Goal: Obtain resource: Obtain resource

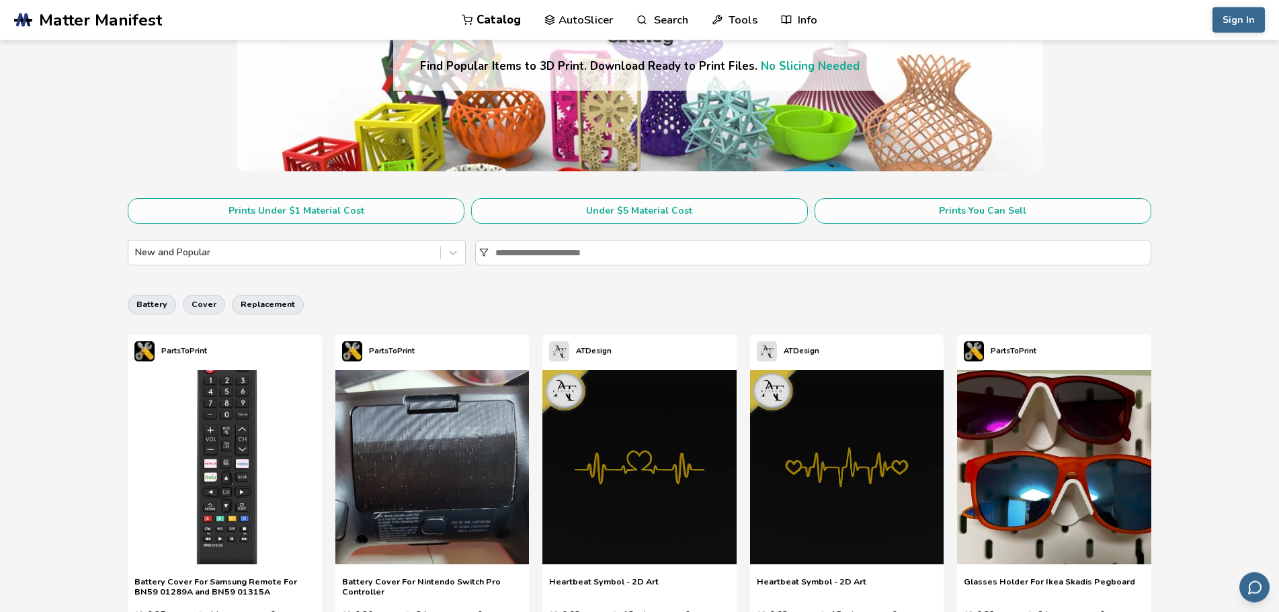
scroll to position [137, 0]
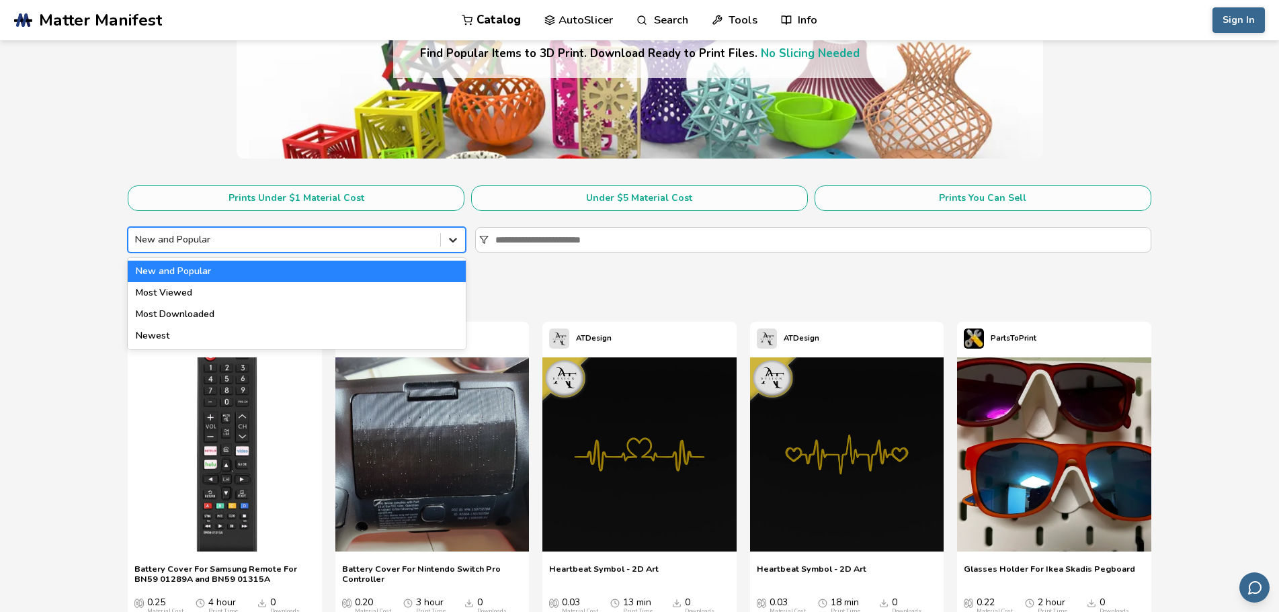
click at [460, 241] on div at bounding box center [453, 240] width 24 height 24
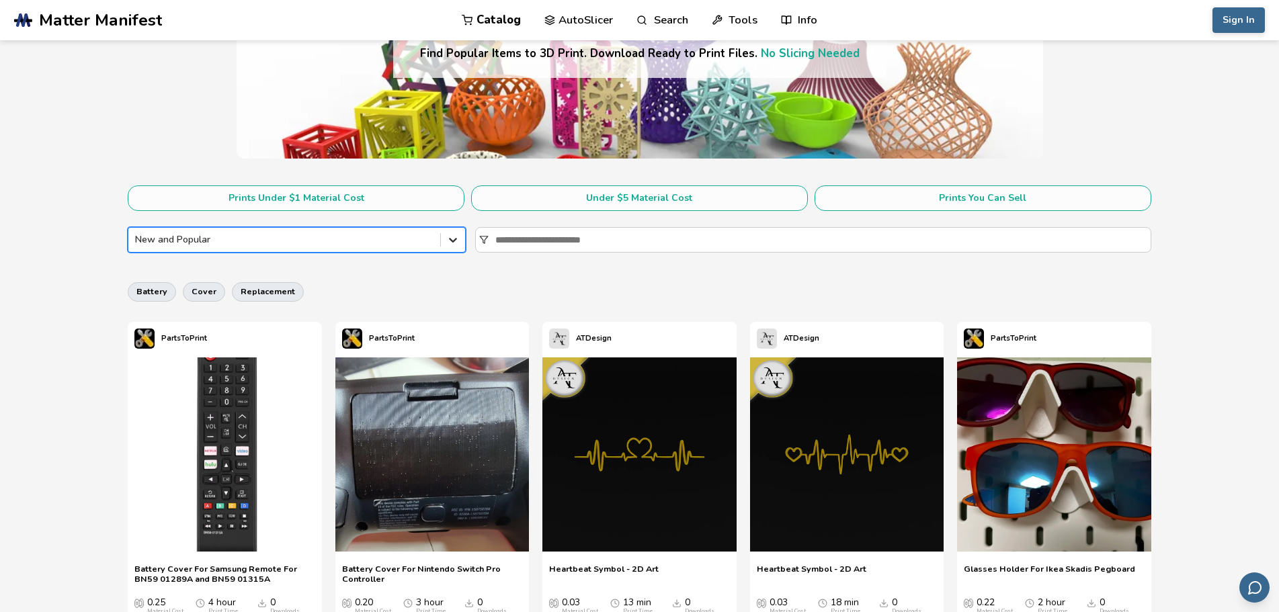
click at [460, 236] on div at bounding box center [453, 240] width 24 height 24
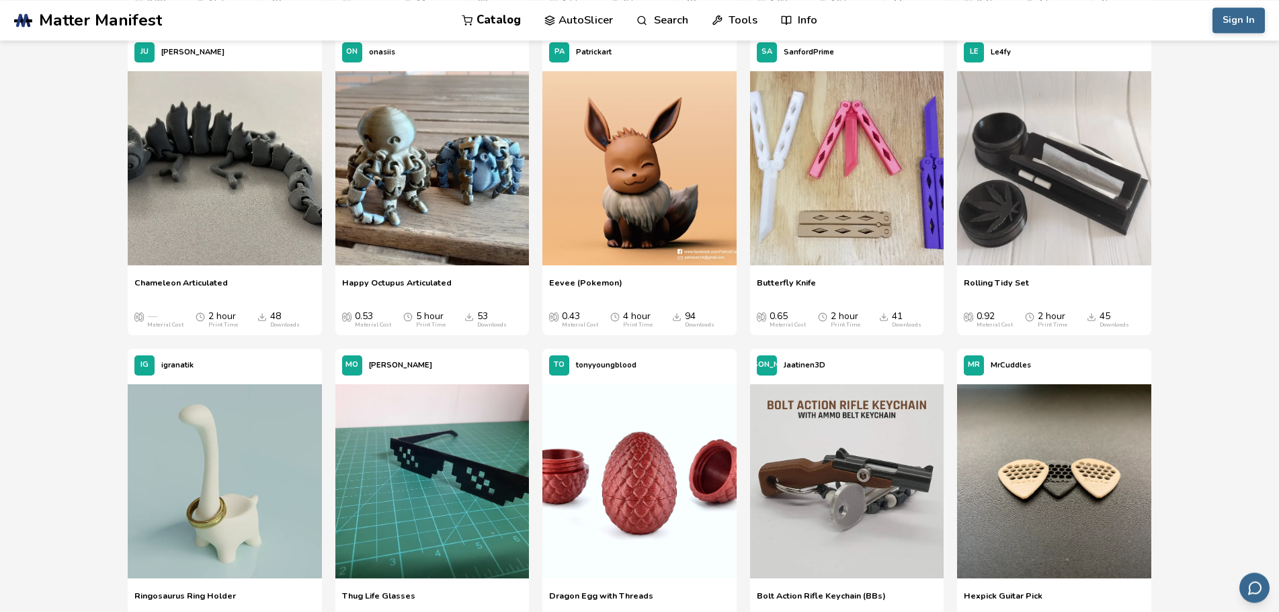
scroll to position [1371, 0]
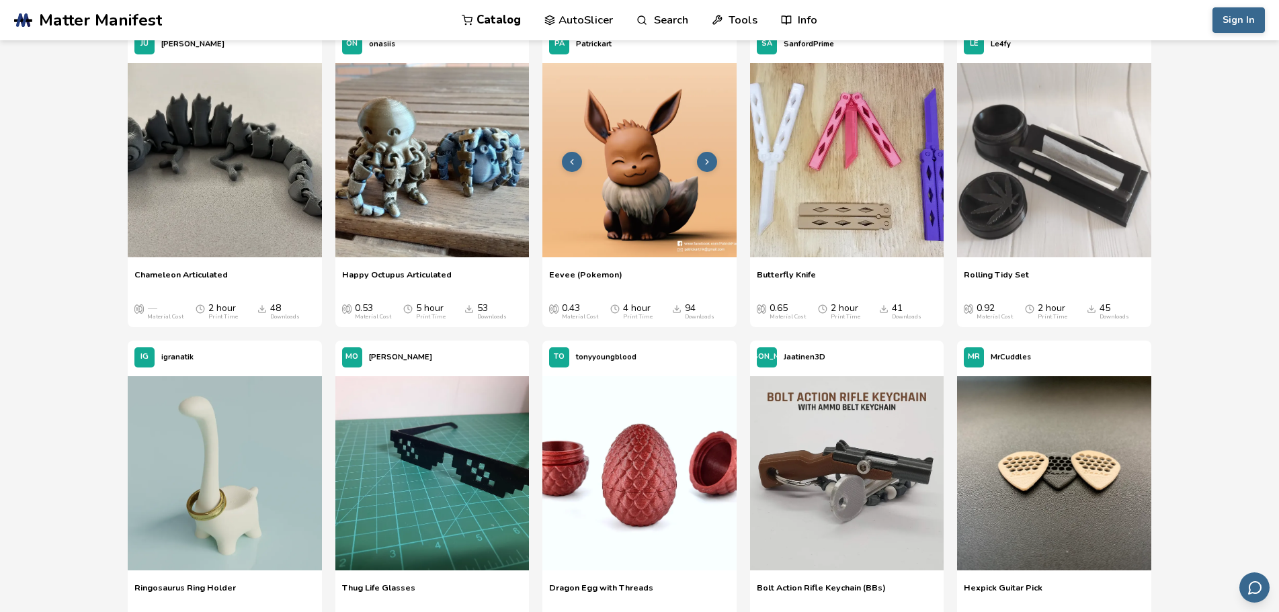
click at [642, 216] on img at bounding box center [639, 160] width 194 height 194
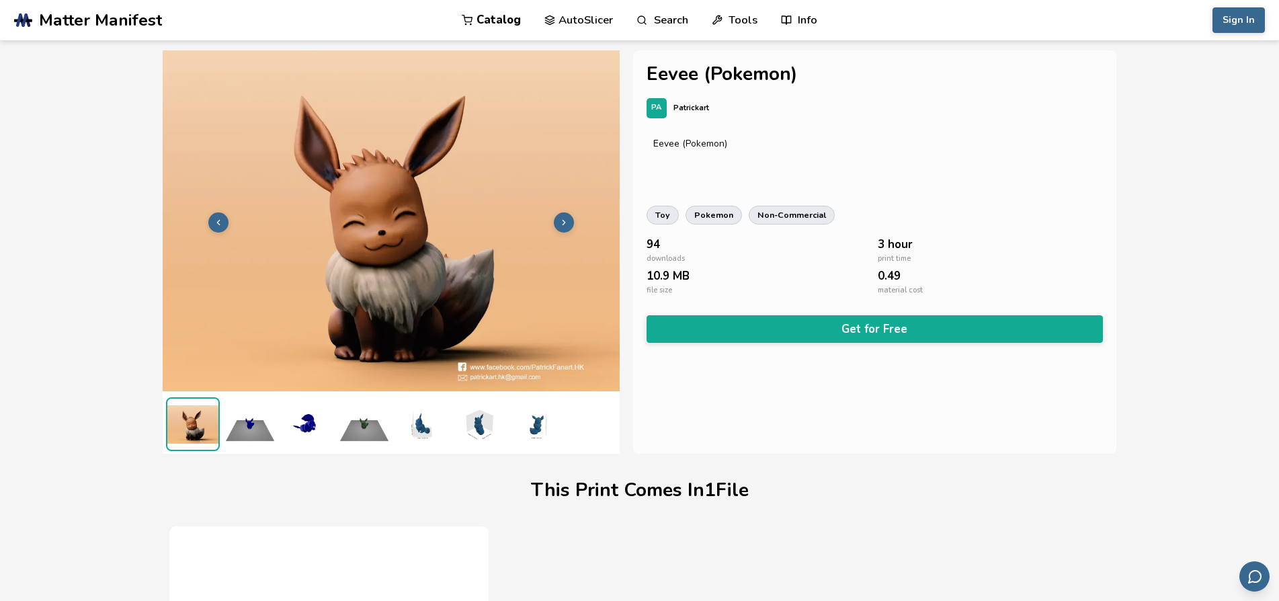
click at [264, 418] on img at bounding box center [250, 424] width 54 height 54
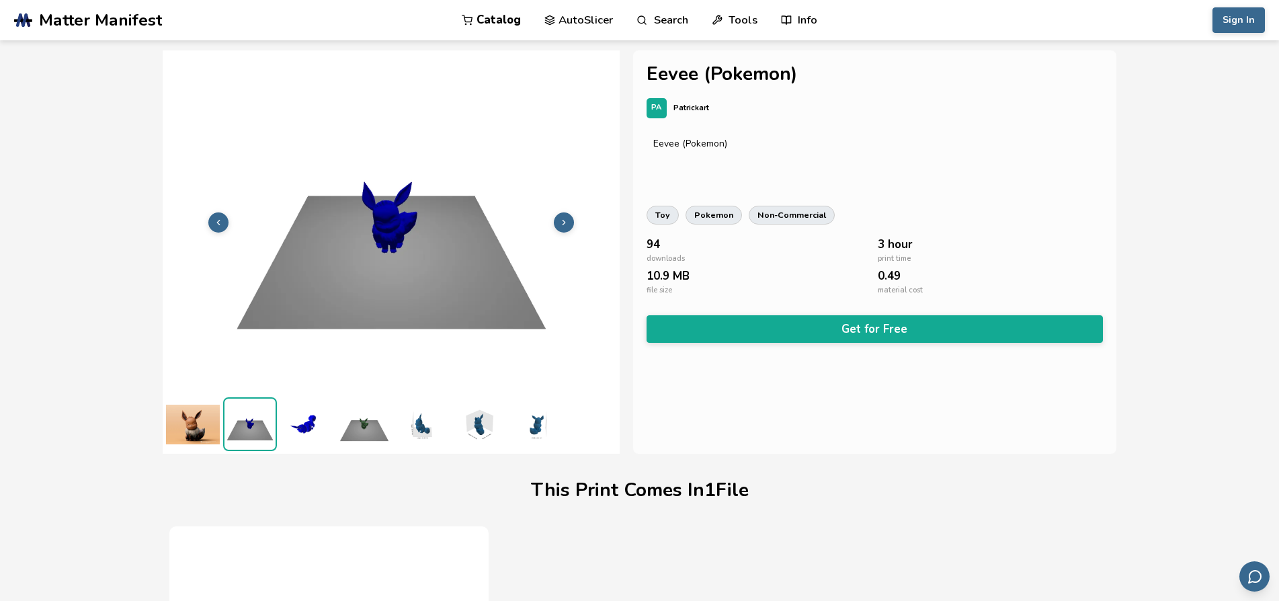
click at [335, 422] on ul at bounding box center [391, 424] width 457 height 60
click at [429, 423] on img at bounding box center [421, 424] width 54 height 54
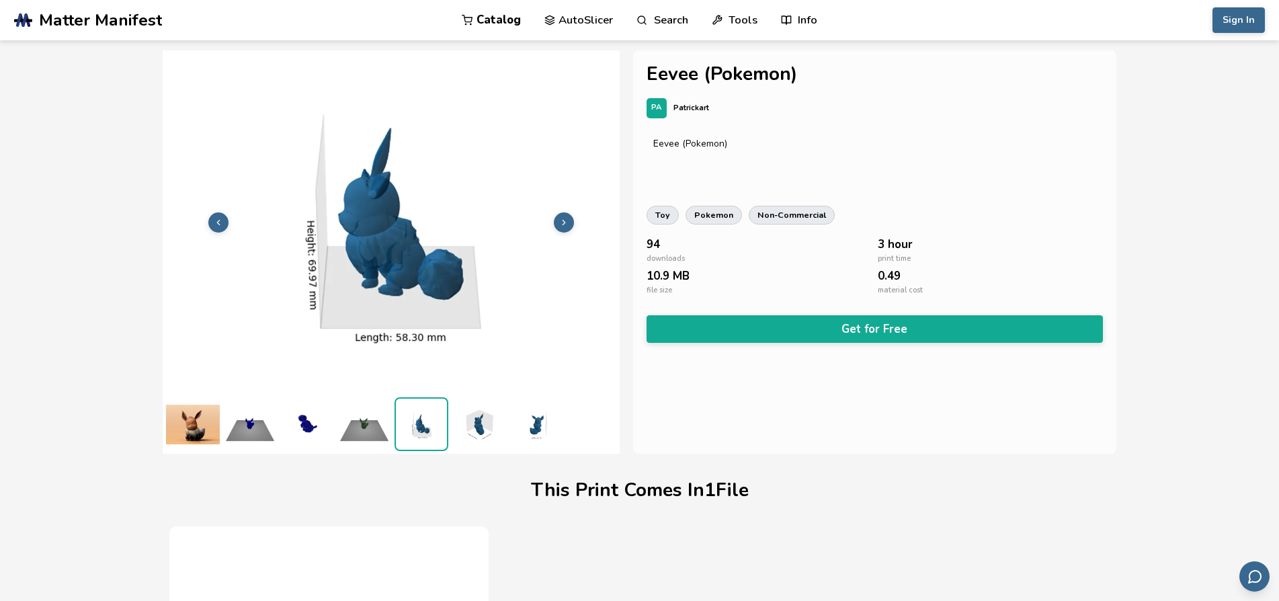
click at [511, 422] on img at bounding box center [536, 424] width 54 height 54
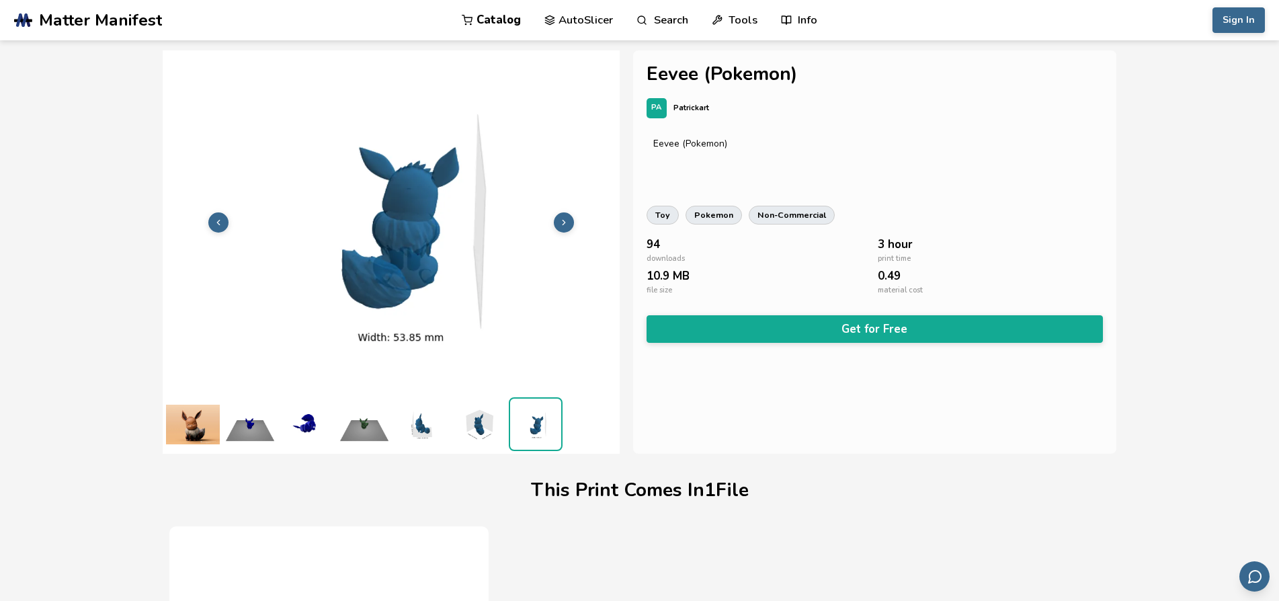
click at [1037, 179] on div "Eevee (Pokemon)" at bounding box center [874, 165] width 457 height 67
click at [208, 416] on img at bounding box center [193, 424] width 54 height 54
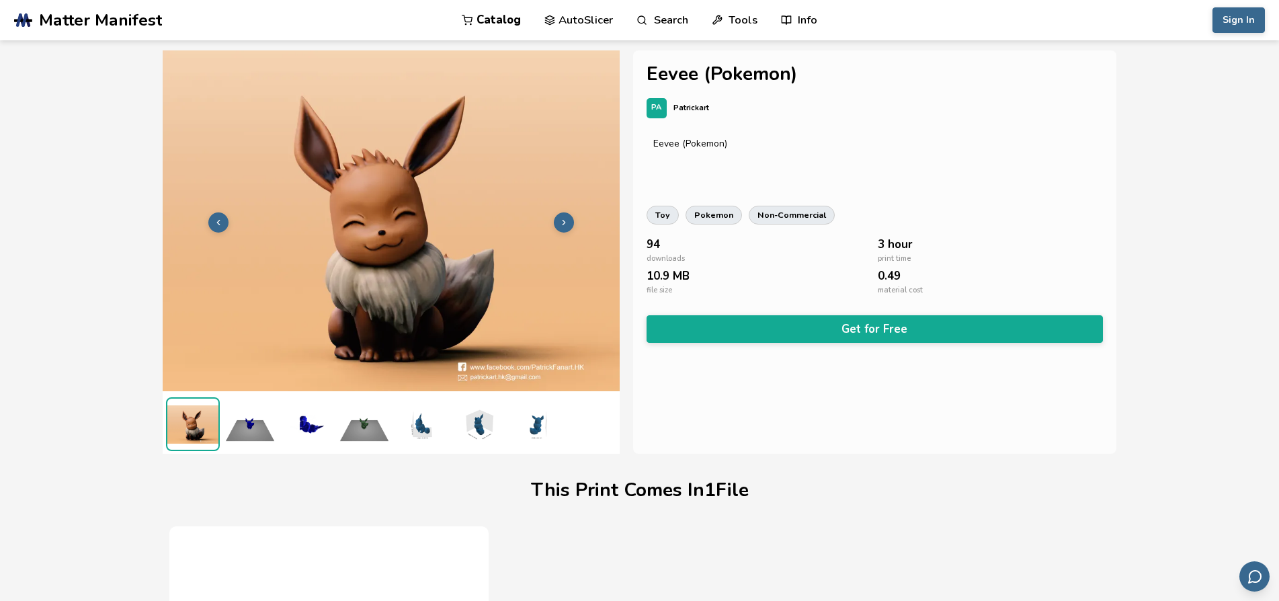
click at [535, 420] on img at bounding box center [536, 424] width 54 height 54
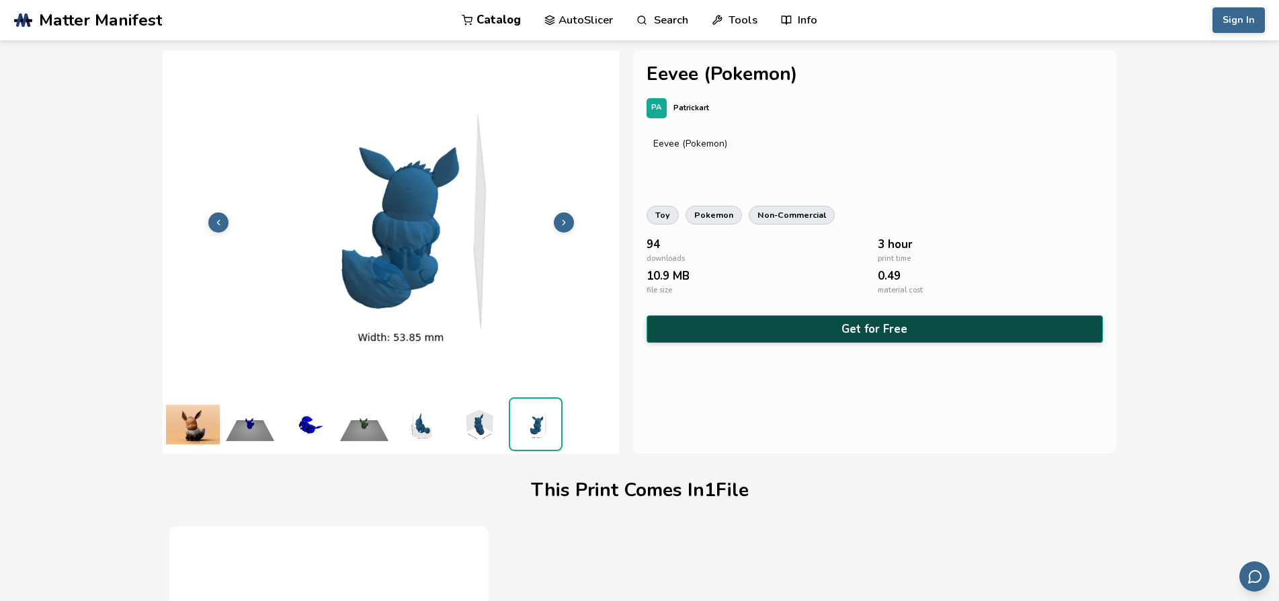
click at [849, 327] on button "Get for Free" at bounding box center [874, 329] width 457 height 28
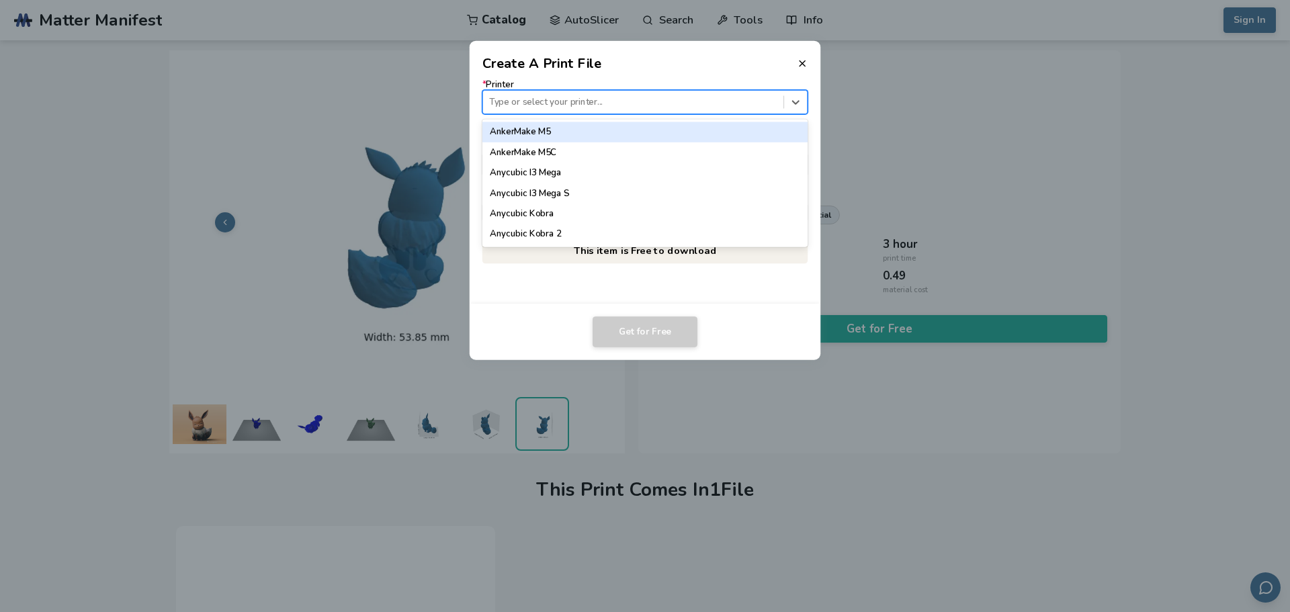
click at [687, 102] on div at bounding box center [633, 101] width 288 height 13
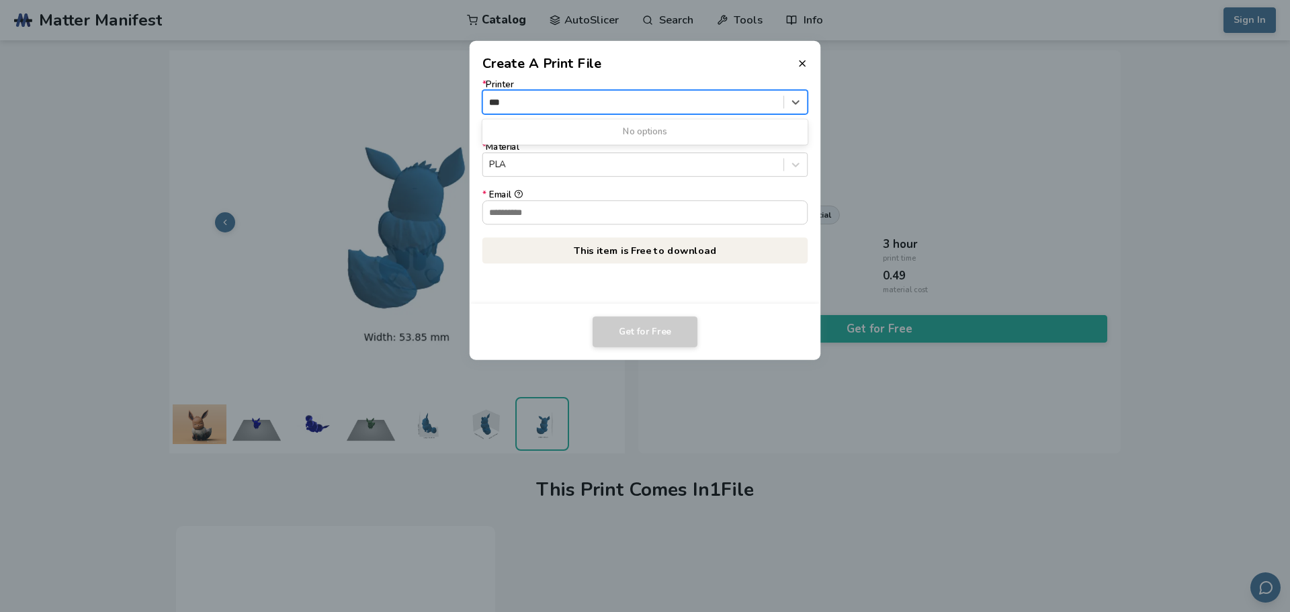
type input "**"
click at [802, 106] on icon at bounding box center [796, 101] width 13 height 13
click at [798, 105] on icon at bounding box center [796, 101] width 13 height 13
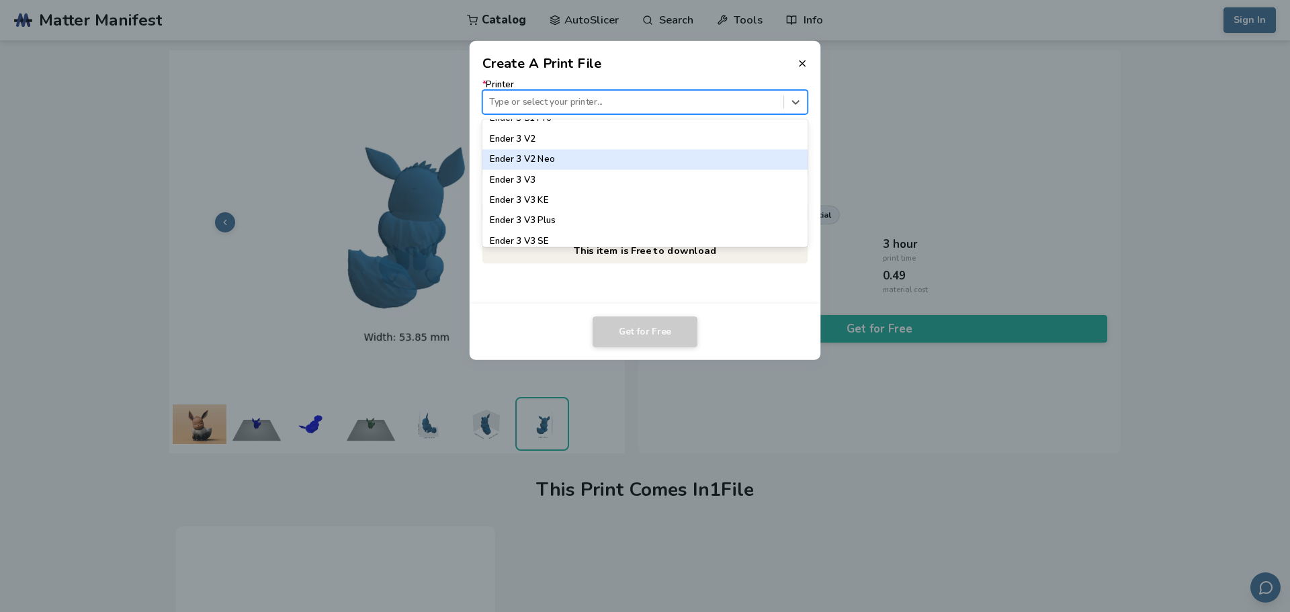
scroll to position [902, 0]
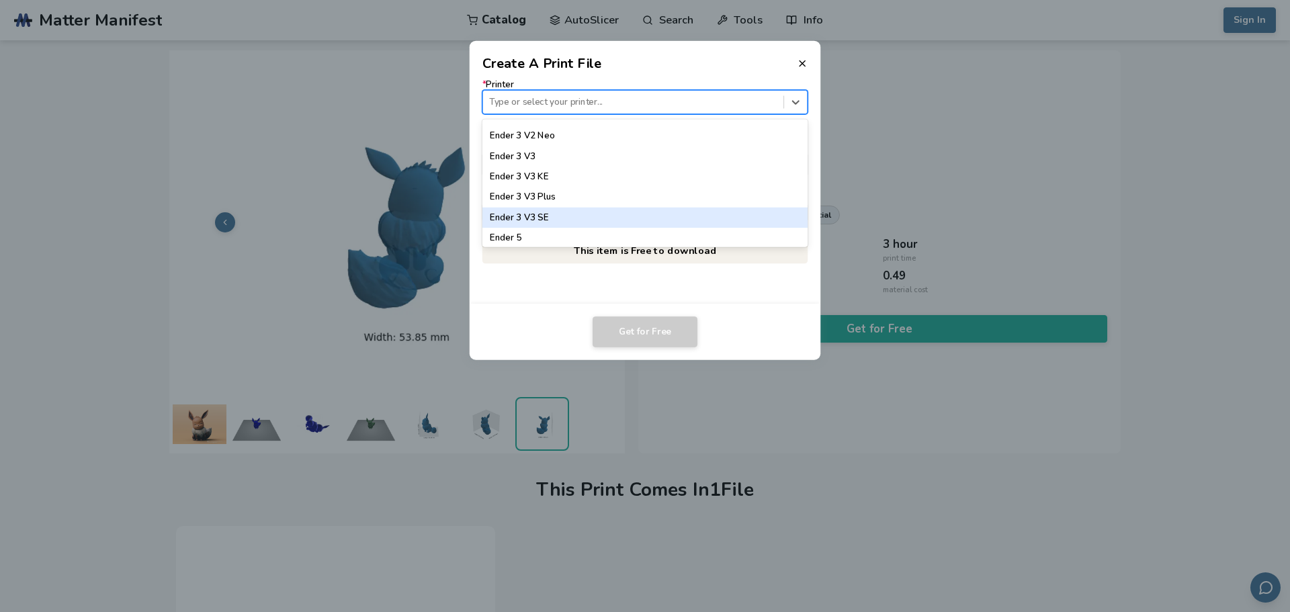
click at [563, 216] on div "Ender 3 V3 SE" at bounding box center [645, 218] width 326 height 20
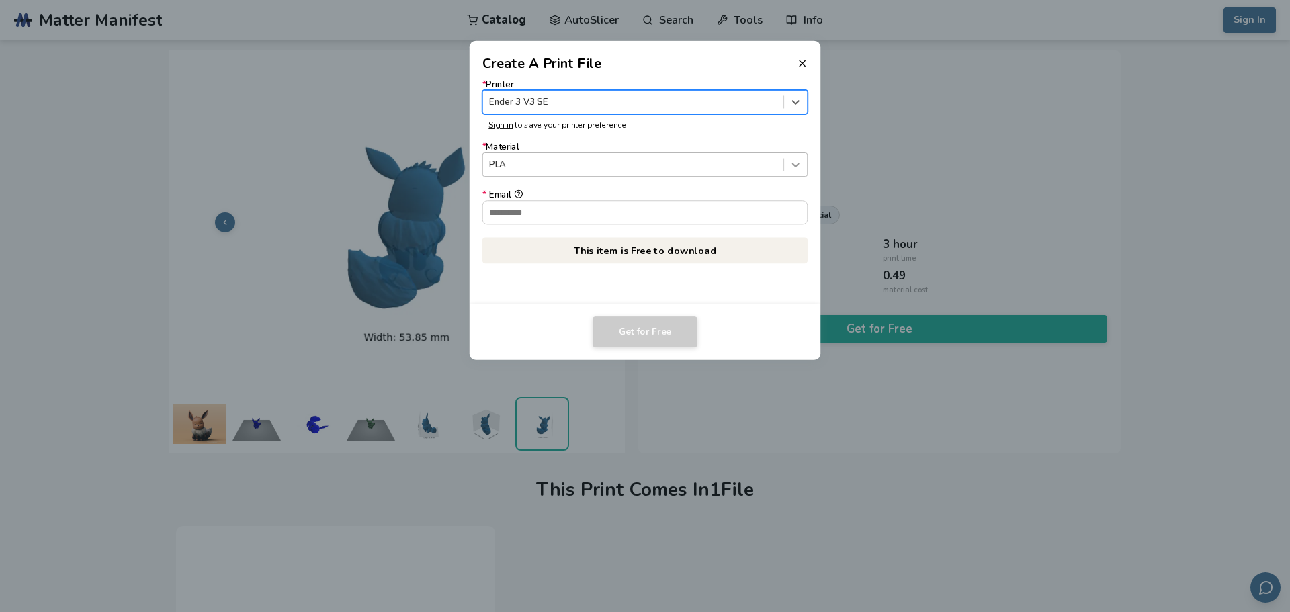
click at [802, 165] on icon at bounding box center [796, 165] width 13 height 13
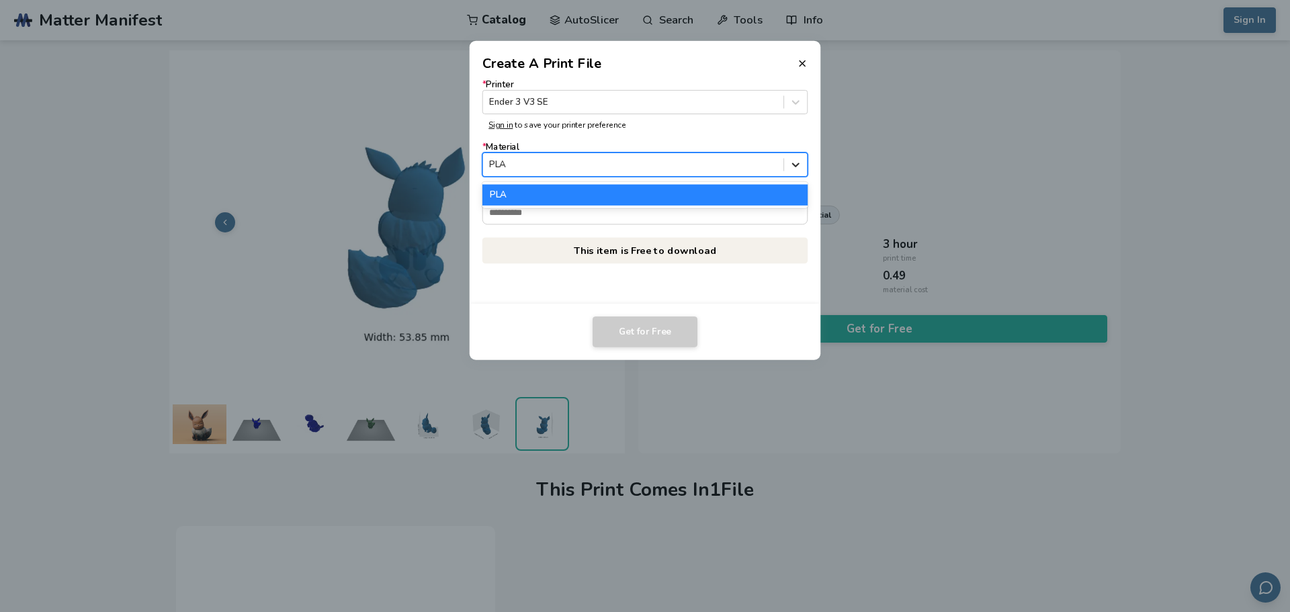
click at [801, 165] on icon at bounding box center [796, 165] width 13 height 13
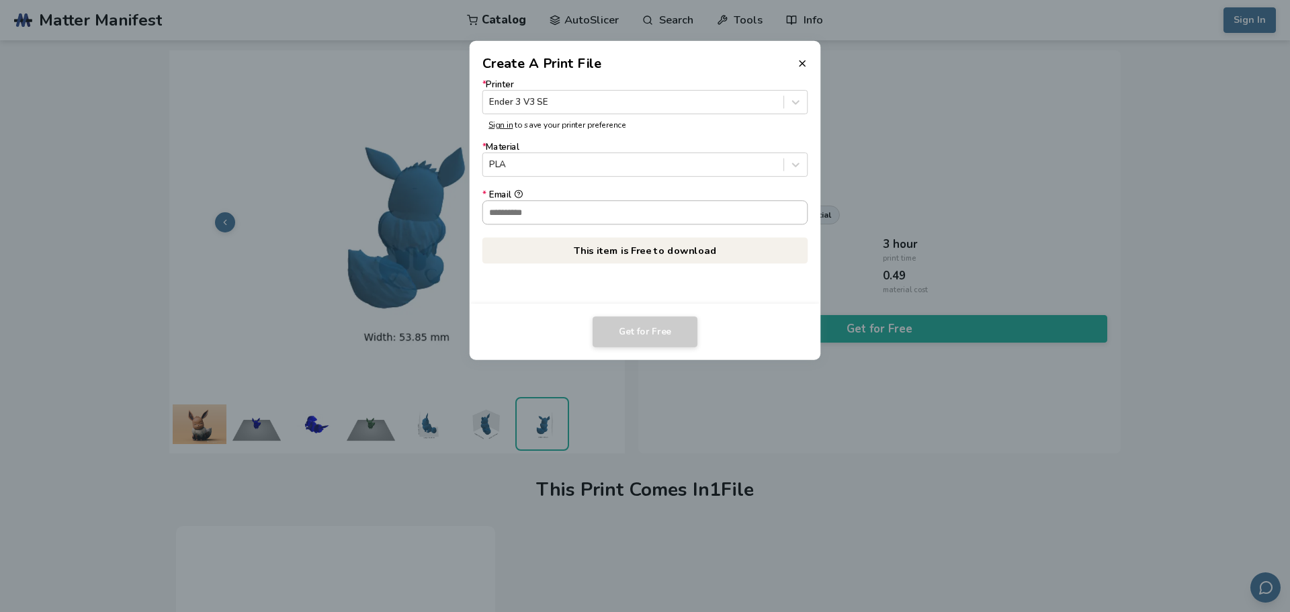
click at [556, 216] on input "* Email" at bounding box center [645, 212] width 325 height 23
